Goal: Task Accomplishment & Management: Complete application form

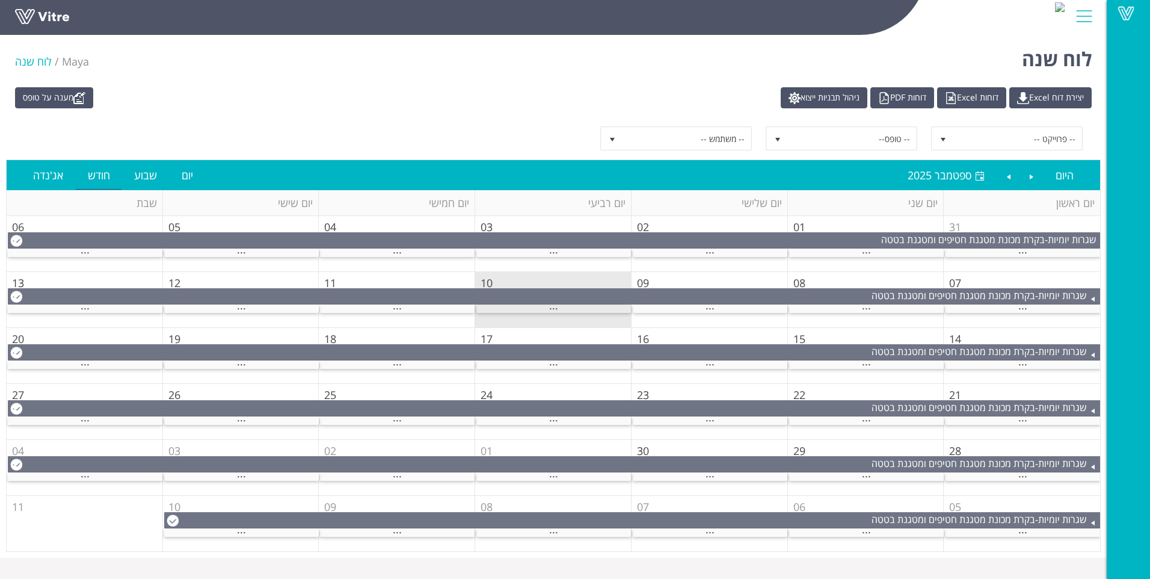
click at [530, 307] on div "..." at bounding box center [554, 309] width 155 height 8
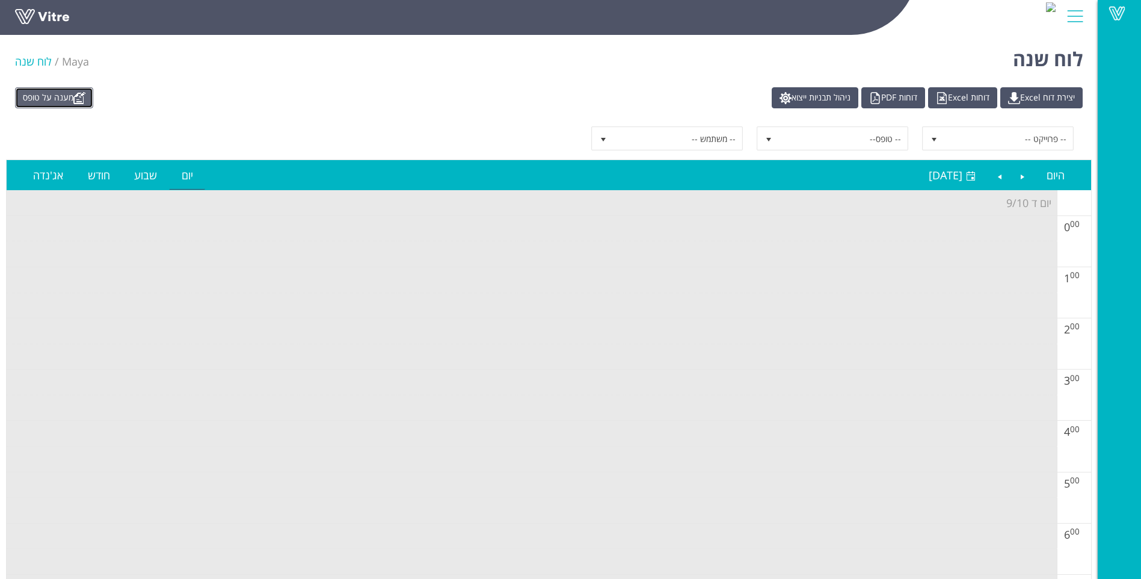
click at [55, 100] on link "מענה על טופס" at bounding box center [54, 97] width 78 height 21
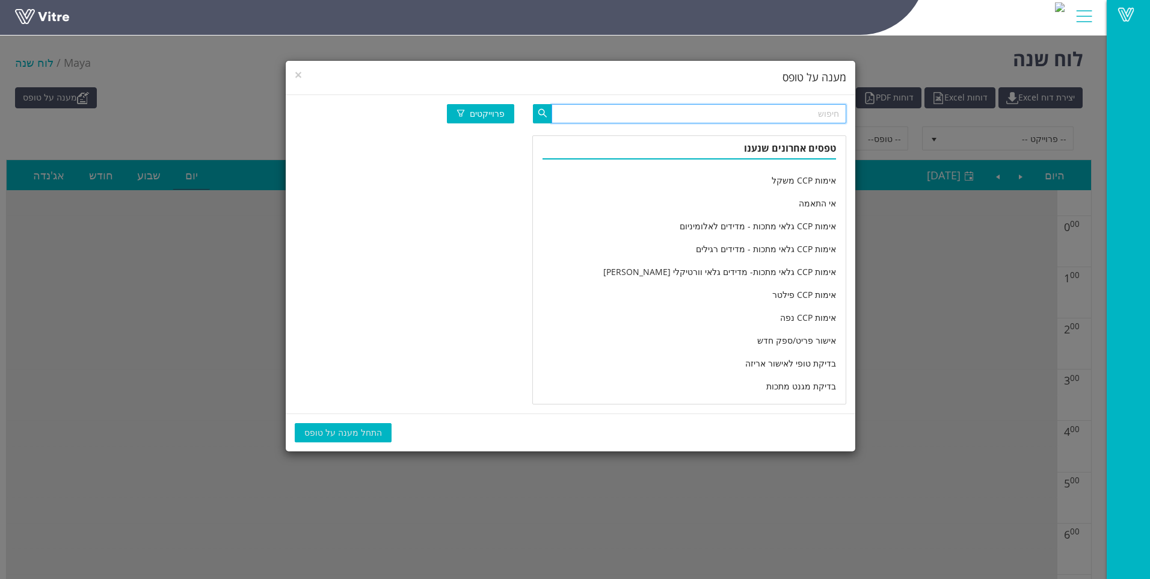
click at [612, 120] on input "text" at bounding box center [699, 113] width 295 height 19
type input "מוצרי אפיי"
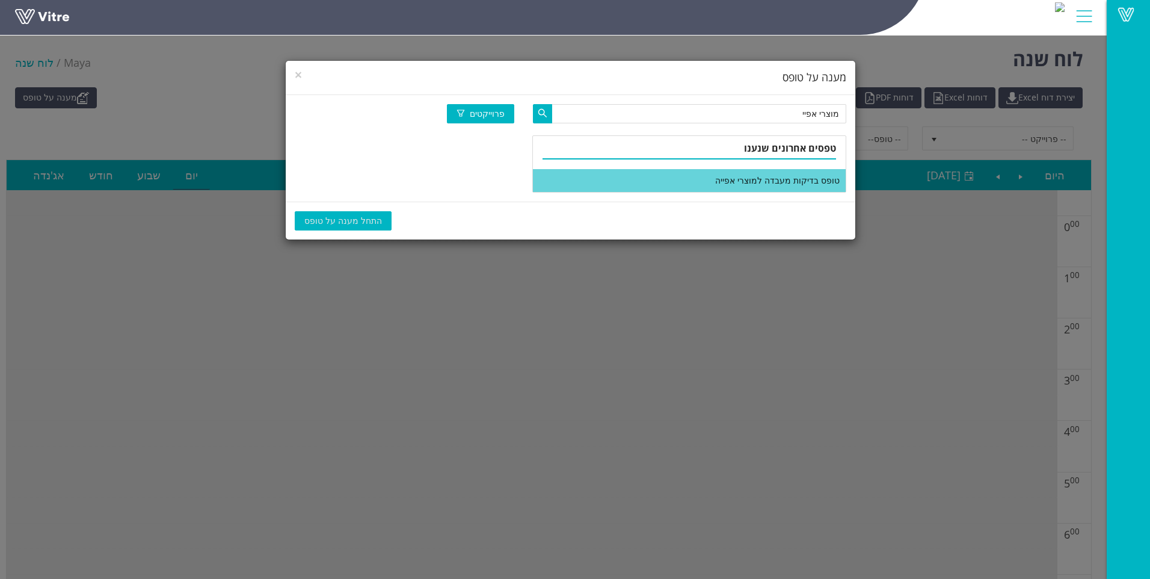
click at [648, 183] on li "טופס בדיקות מעבדה למוצרי אפייה" at bounding box center [689, 180] width 313 height 23
click at [337, 218] on span "התחל מענה על טופס" at bounding box center [343, 220] width 78 height 13
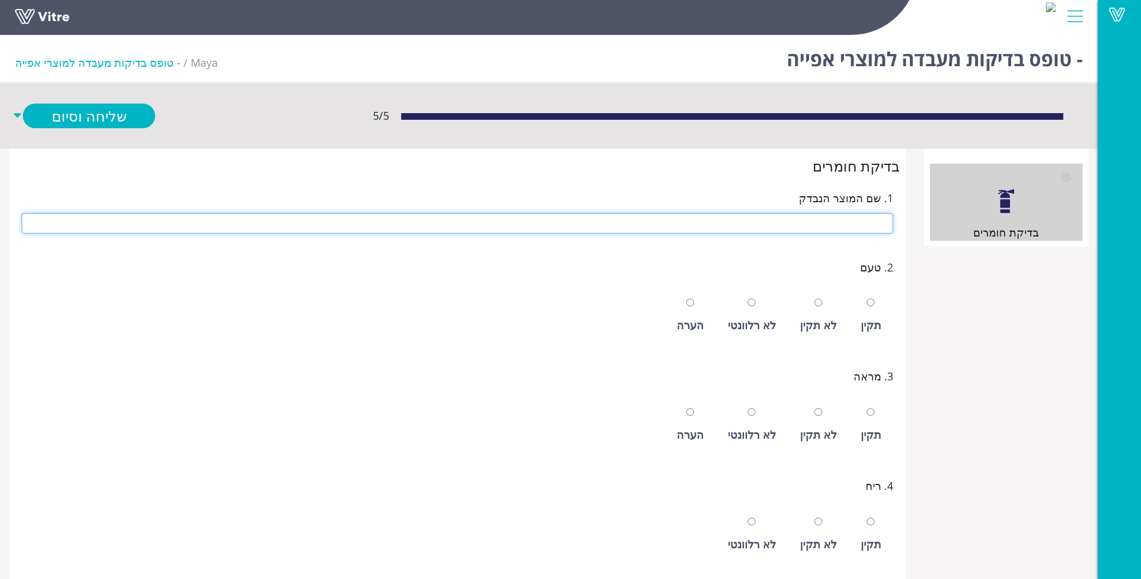
click at [337, 218] on input "text" at bounding box center [458, 223] width 872 height 20
type input "אבקת אפיה במשקל"
click at [867, 298] on input "radio" at bounding box center [871, 302] width 8 height 8
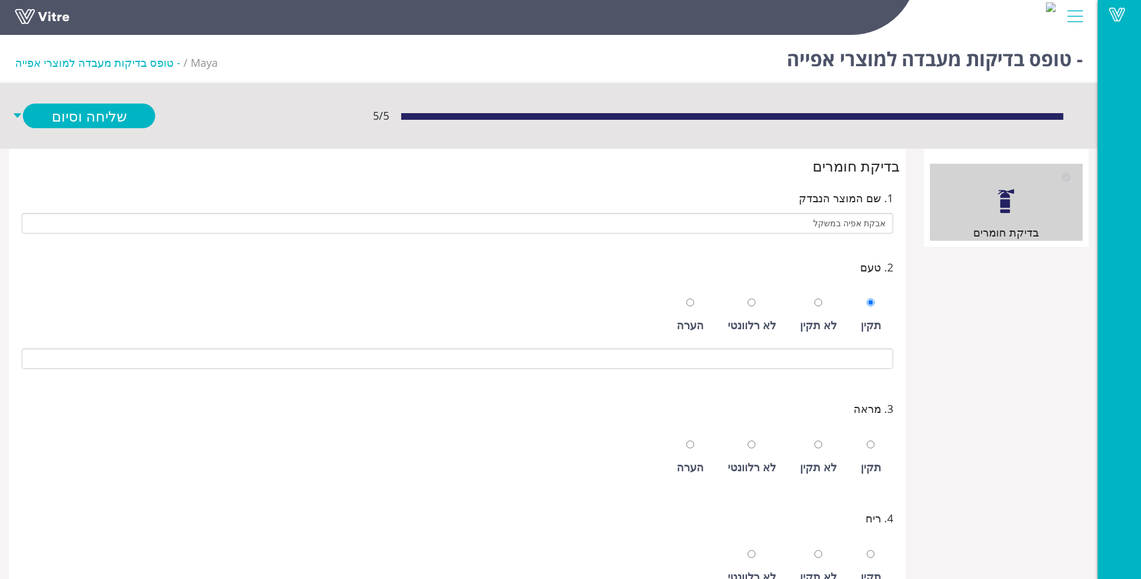
click at [743, 309] on div "לא רלוונטי" at bounding box center [752, 315] width 60 height 55
radio input "false"
radio input "true"
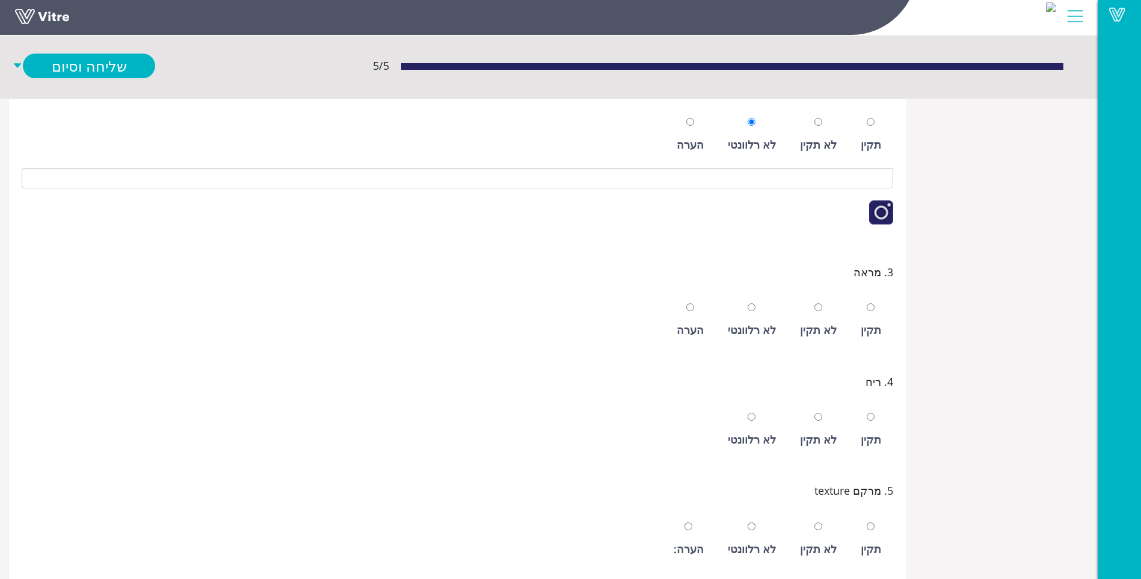
click at [877, 332] on div "תקין" at bounding box center [871, 329] width 20 height 17
radio input "true"
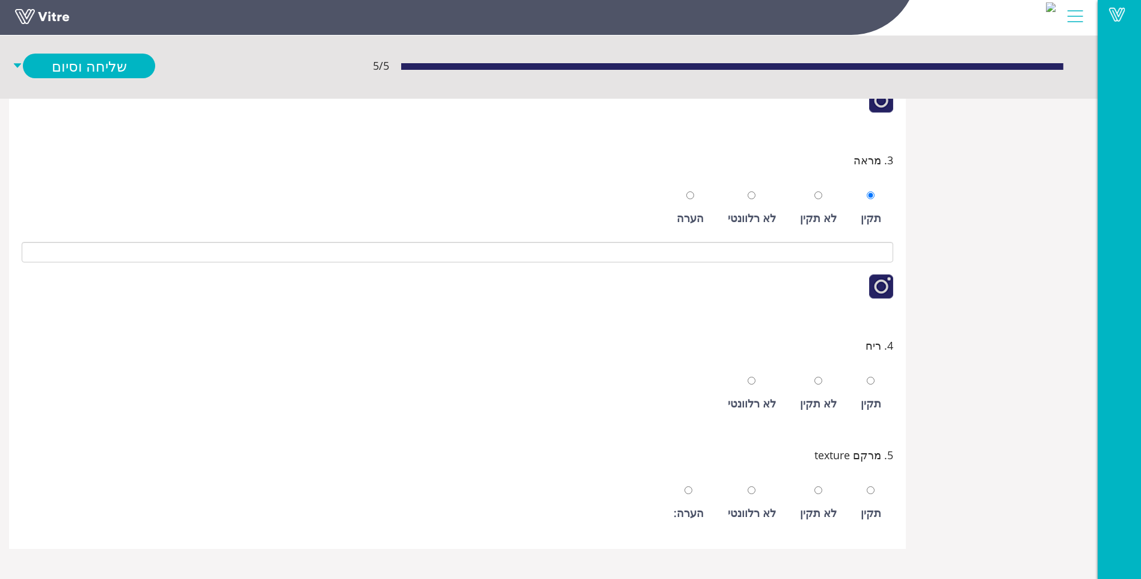
click at [869, 393] on div "תקין" at bounding box center [871, 393] width 32 height 55
radio input "true"
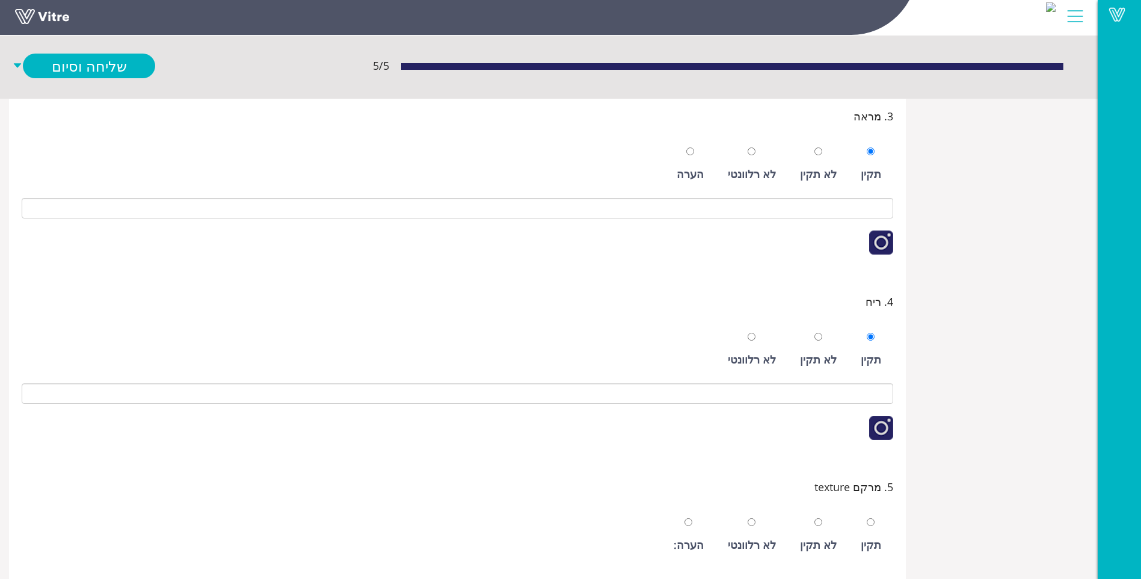
scroll to position [369, 0]
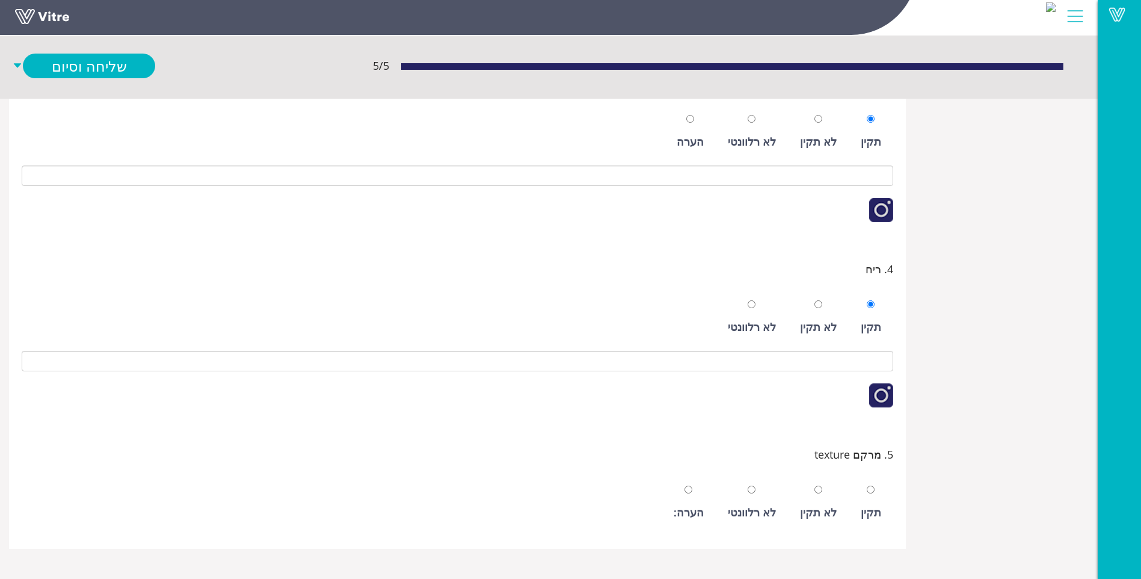
click at [863, 482] on div "תקין" at bounding box center [871, 502] width 32 height 55
radio input "true"
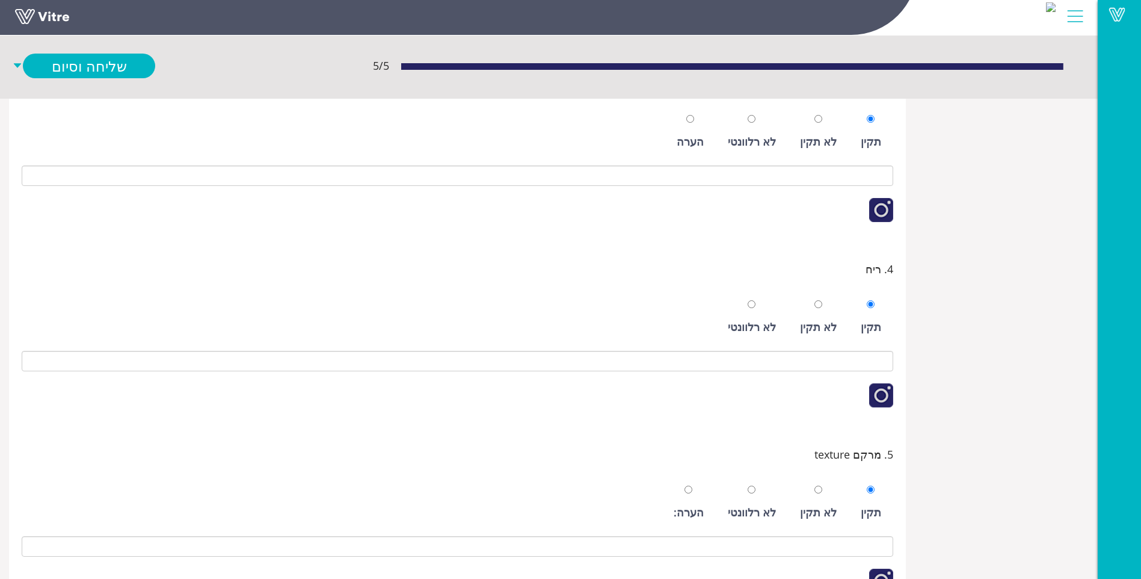
scroll to position [309, 0]
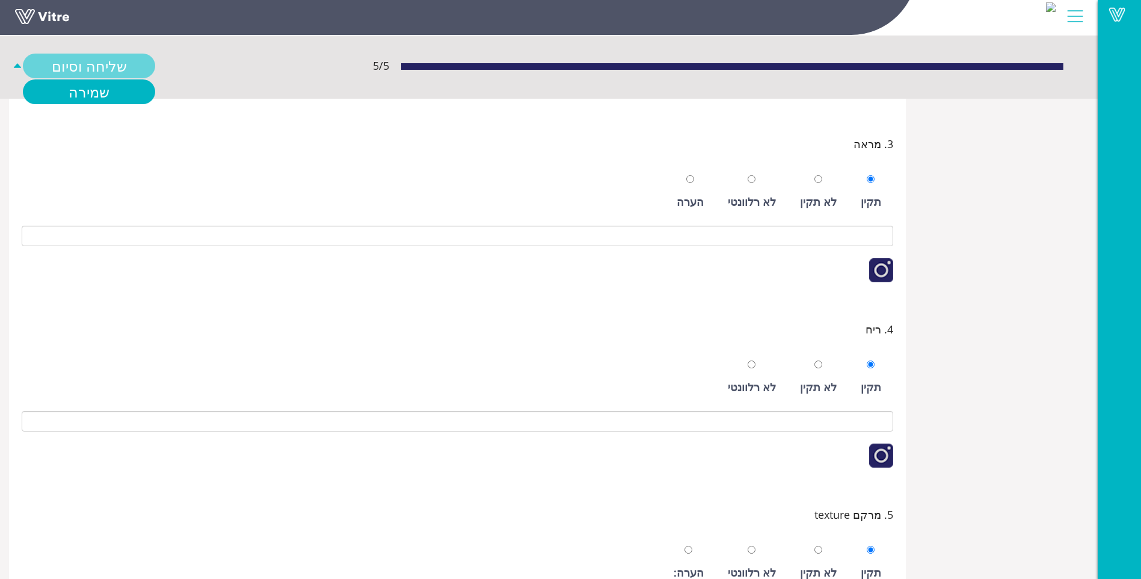
click at [111, 60] on link "שליחה וסיום" at bounding box center [89, 66] width 132 height 25
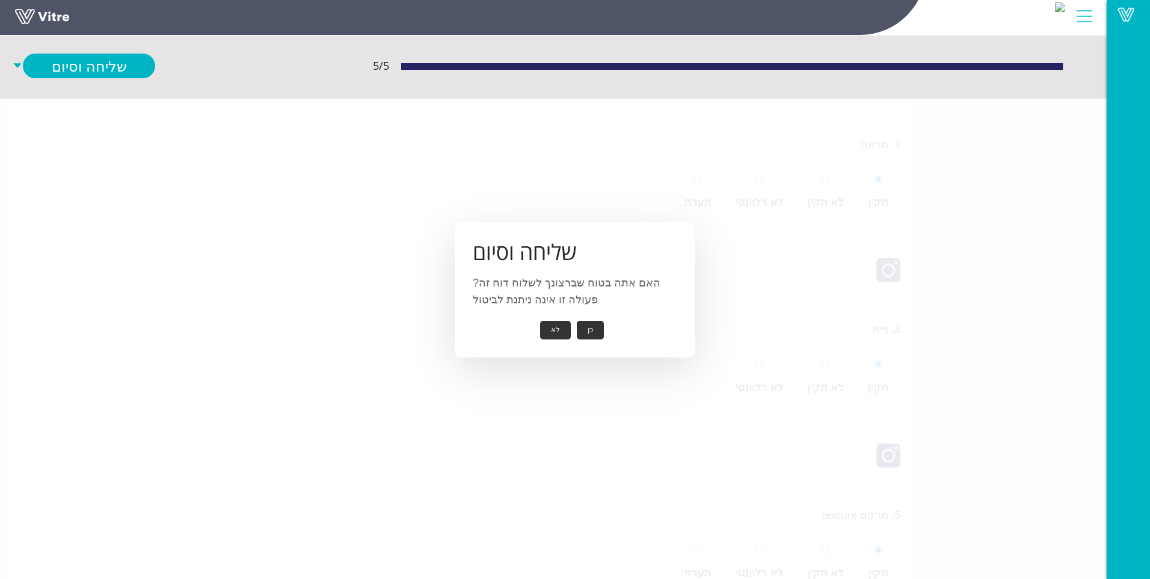
click at [591, 325] on button "כן" at bounding box center [590, 330] width 27 height 19
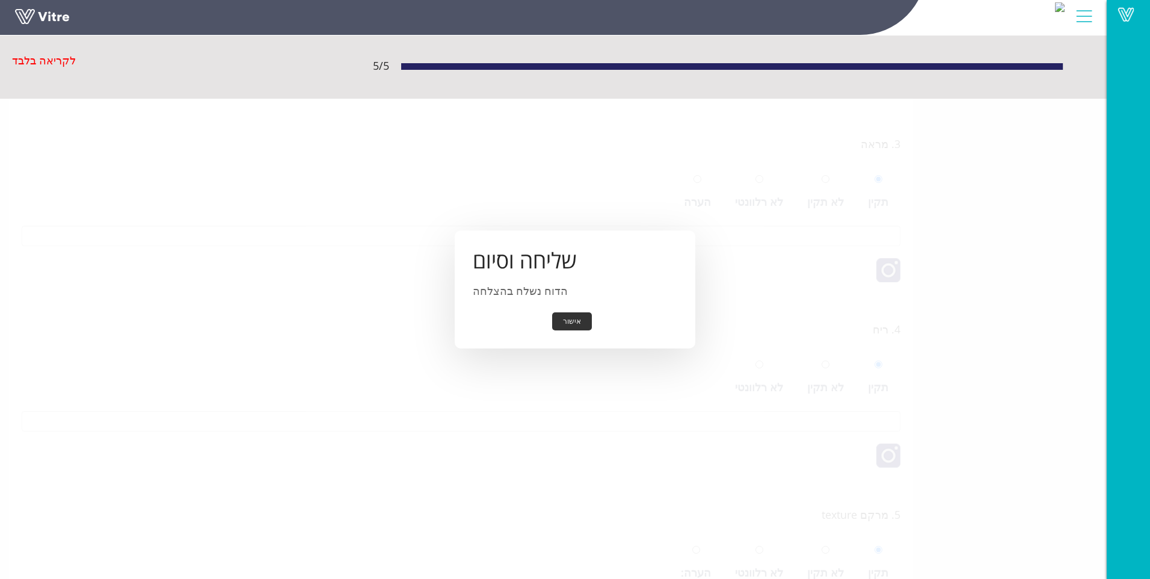
click at [570, 321] on button "אישור" at bounding box center [572, 321] width 40 height 19
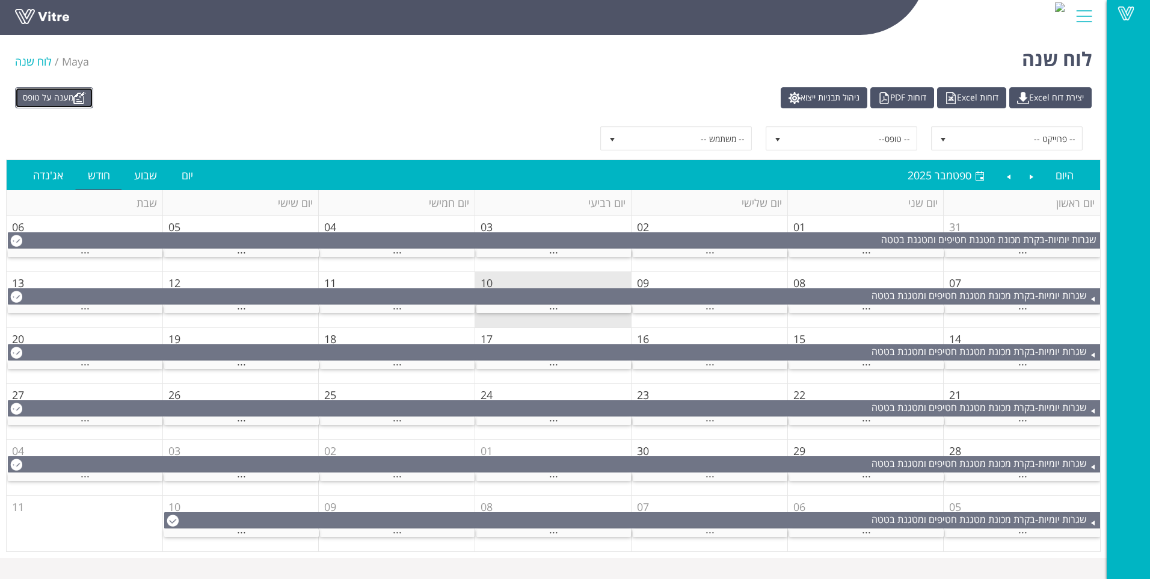
click at [51, 90] on link "מענה על טופס" at bounding box center [54, 97] width 78 height 21
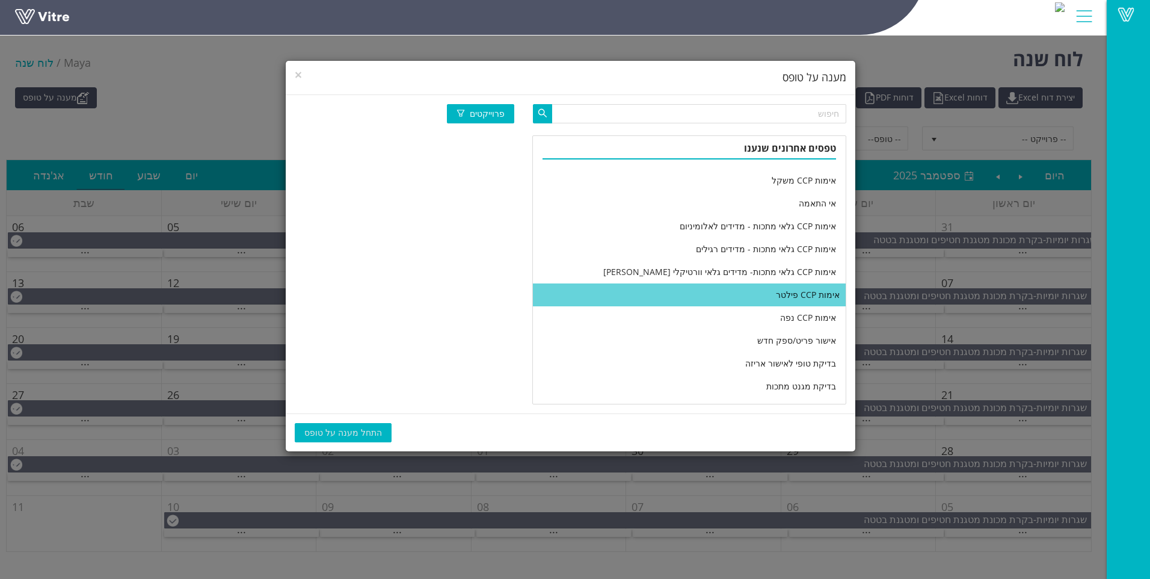
click at [797, 291] on li "אימות CCP פילטר" at bounding box center [689, 294] width 313 height 23
click at [354, 436] on span "התחל מענה על טופס" at bounding box center [343, 432] width 78 height 13
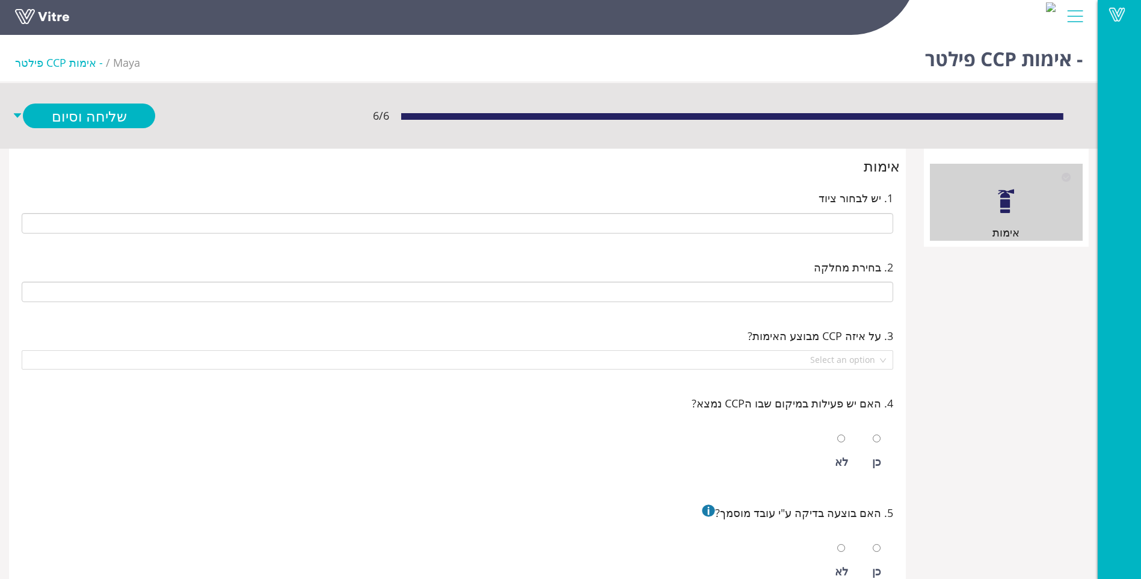
click at [857, 241] on div "1. יש לבחור ציוד" at bounding box center [457, 211] width 885 height 69
click at [855, 233] on input "text" at bounding box center [458, 223] width 872 height 20
type input "פ"
type input "330 קו ייצור תמציות"
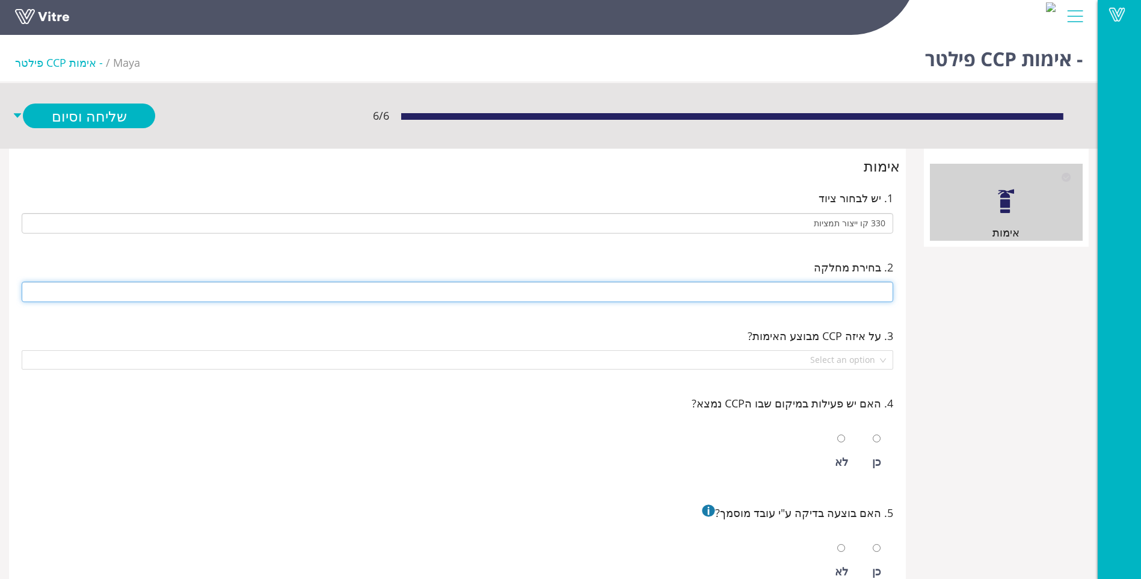
type input "ת"
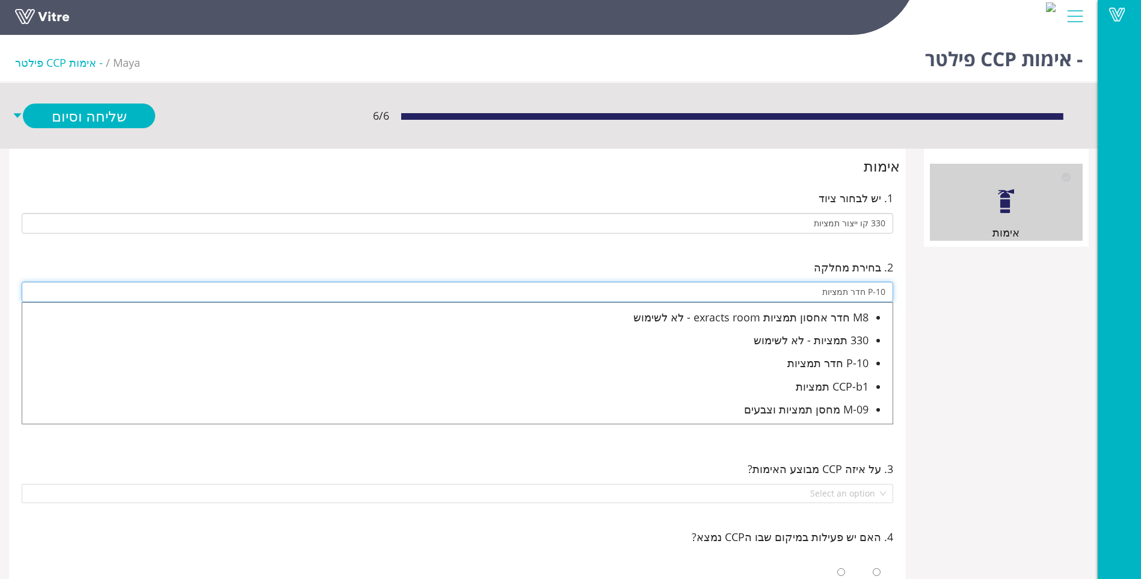
type input "P-10 חדר תמציות"
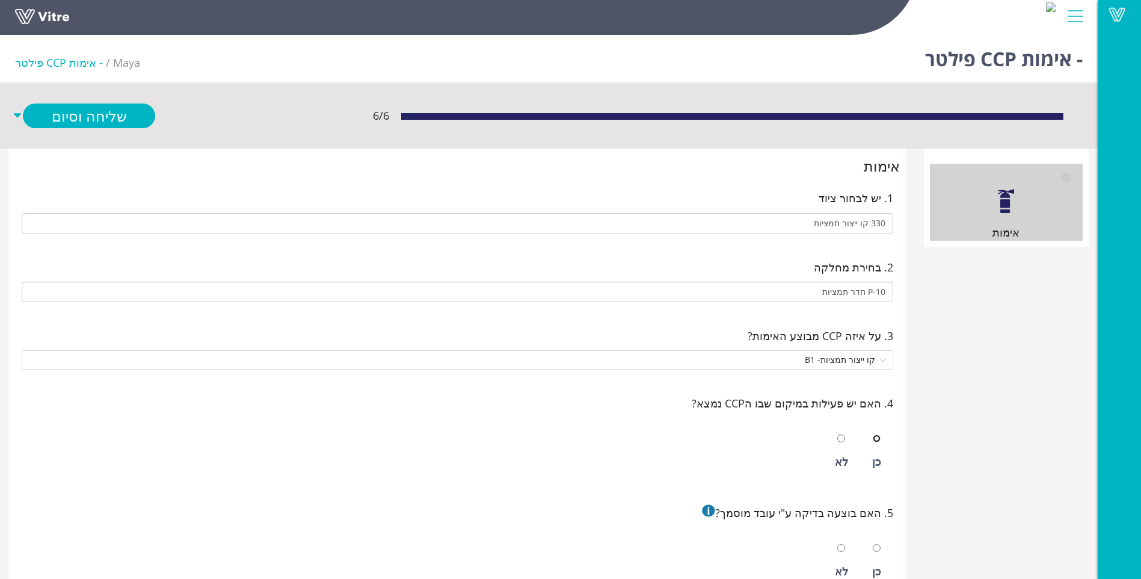
click at [873, 434] on input "radio" at bounding box center [877, 438] width 8 height 8
radio input "true"
click at [873, 544] on input "radio" at bounding box center [877, 548] width 8 height 8
radio input "true"
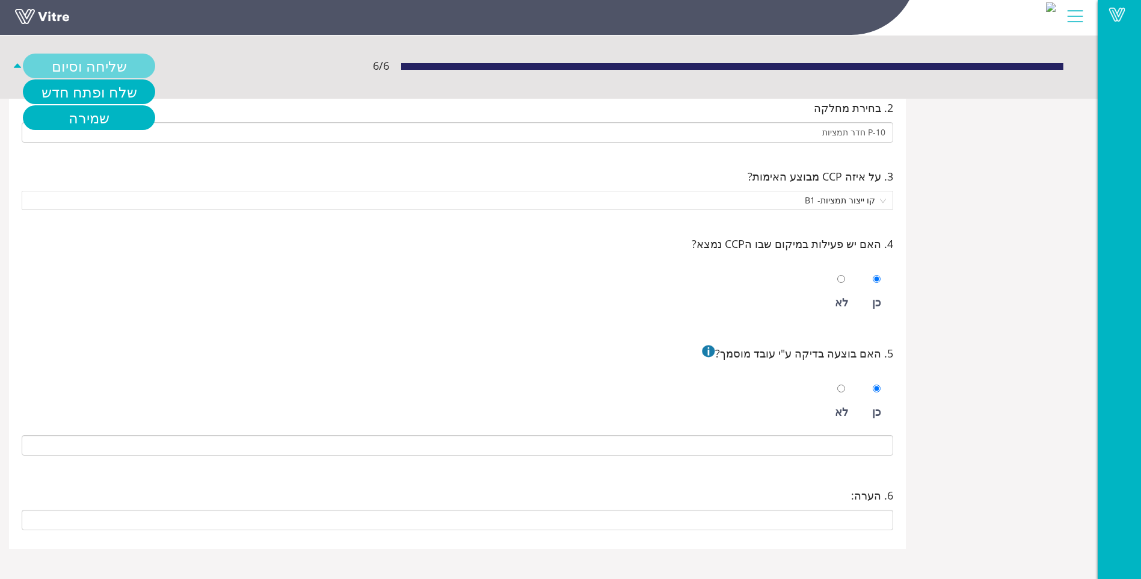
click at [112, 66] on link "שליחה וסיום" at bounding box center [89, 66] width 132 height 25
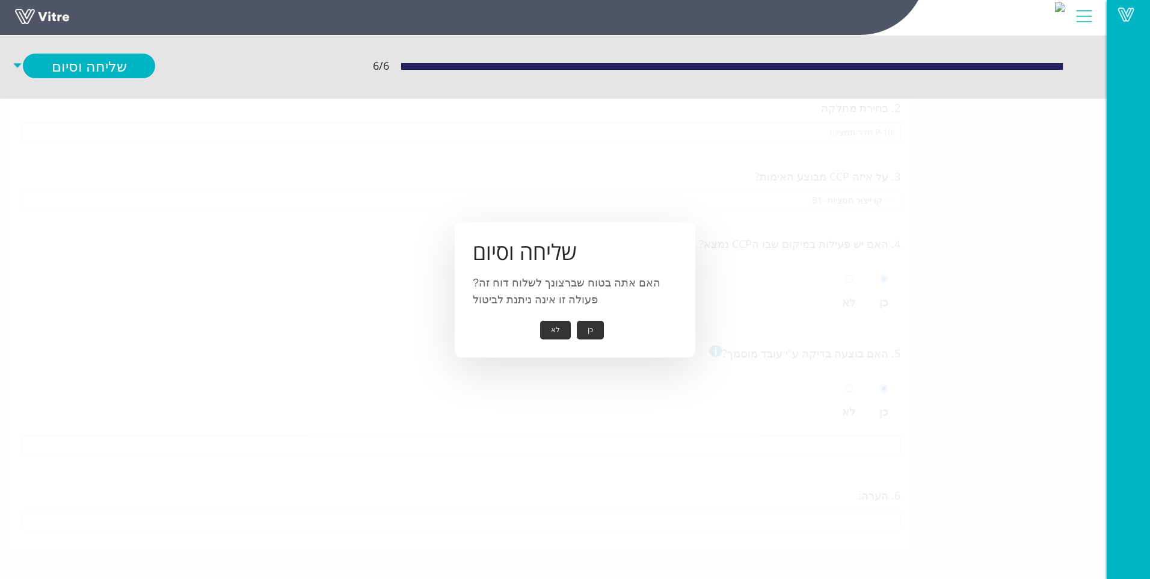
click at [582, 334] on button "כן" at bounding box center [590, 330] width 27 height 19
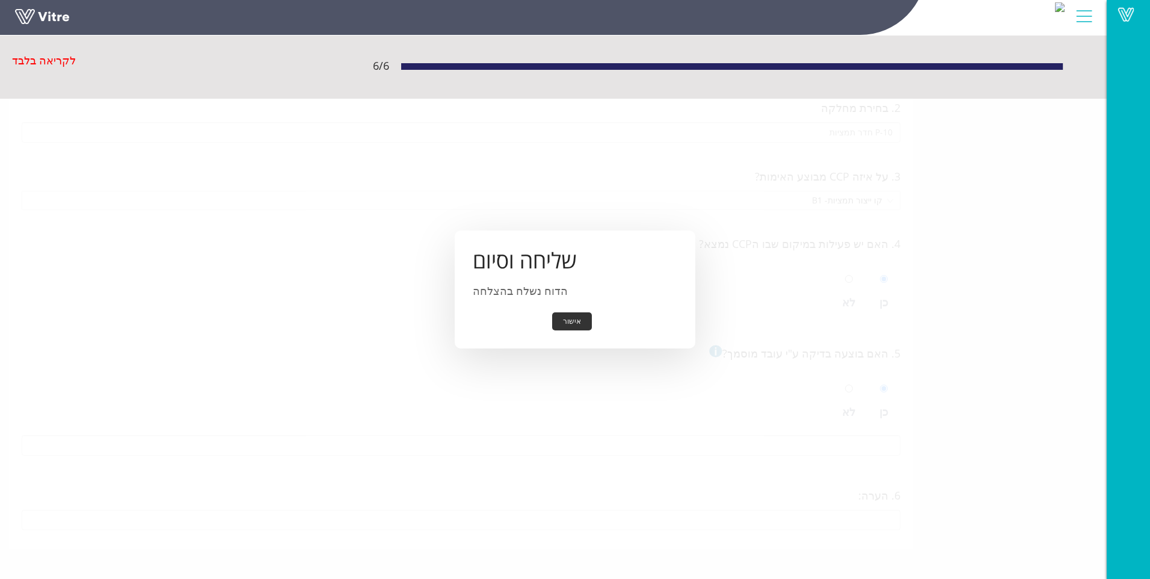
click at [573, 325] on button "אישור" at bounding box center [572, 321] width 40 height 19
